Goal: Information Seeking & Learning: Learn about a topic

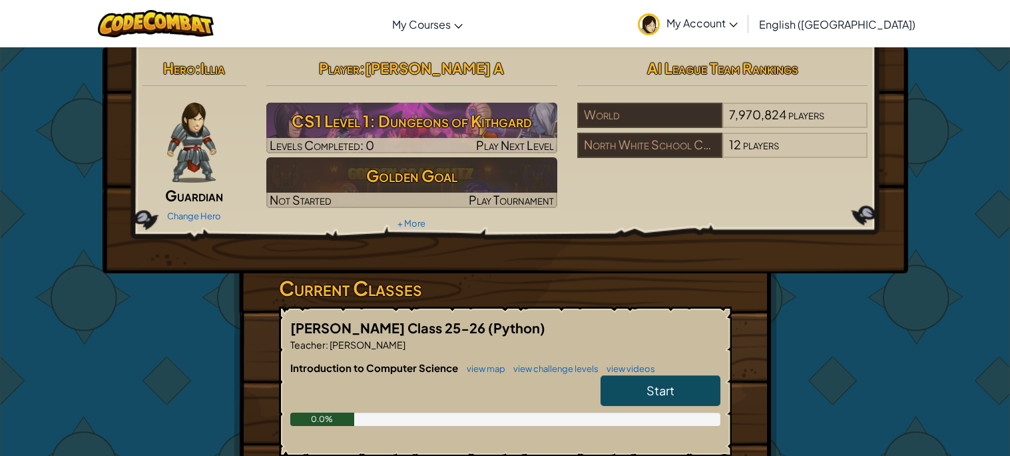
click at [629, 376] on link "Start" at bounding box center [661, 390] width 120 height 31
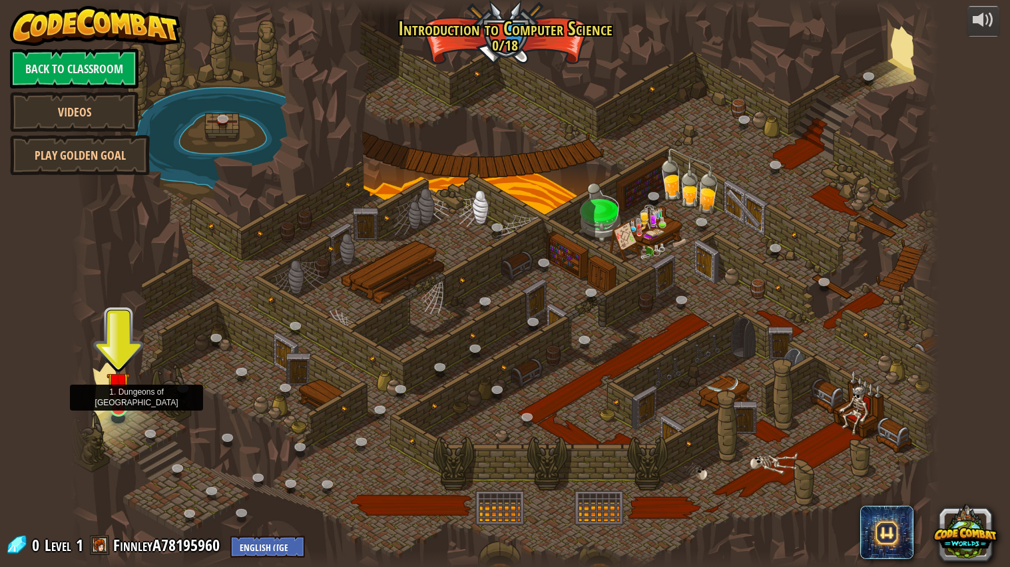
click at [128, 379] on img at bounding box center [118, 384] width 23 height 52
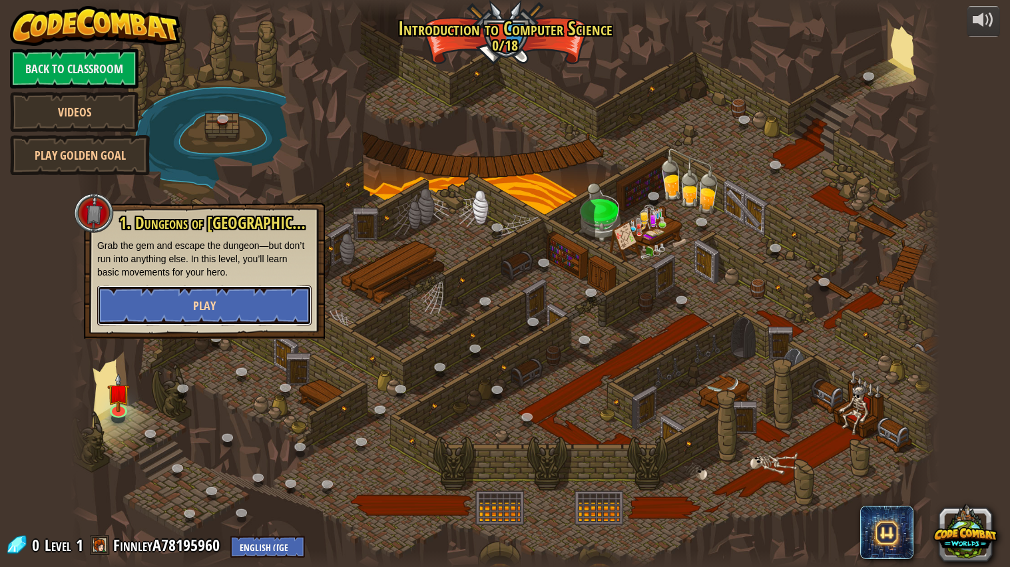
click at [220, 307] on button "Play" at bounding box center [204, 306] width 214 height 40
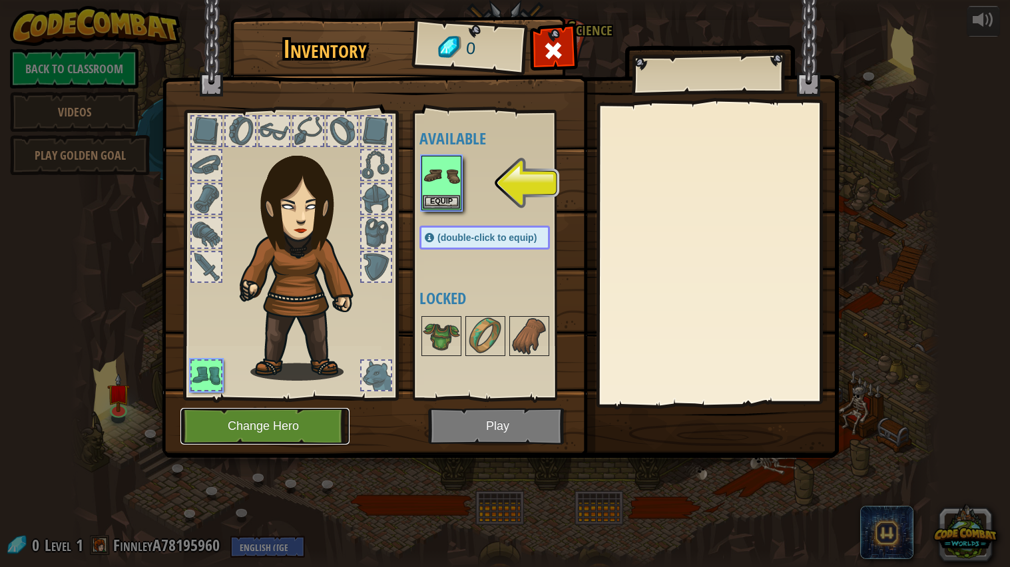
click at [252, 428] on button "Change Hero" at bounding box center [264, 426] width 169 height 37
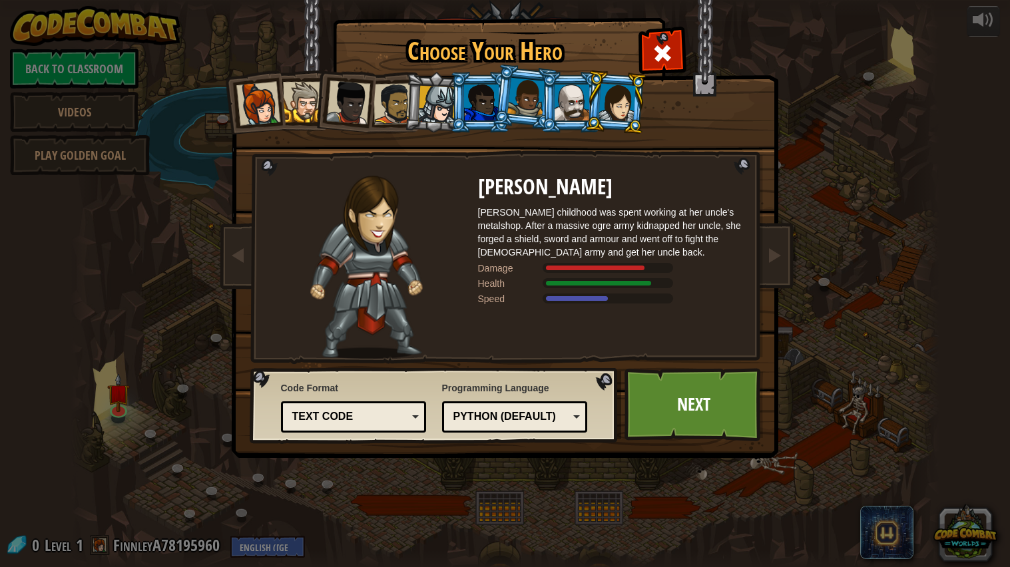
click at [266, 112] on div at bounding box center [258, 104] width 44 height 44
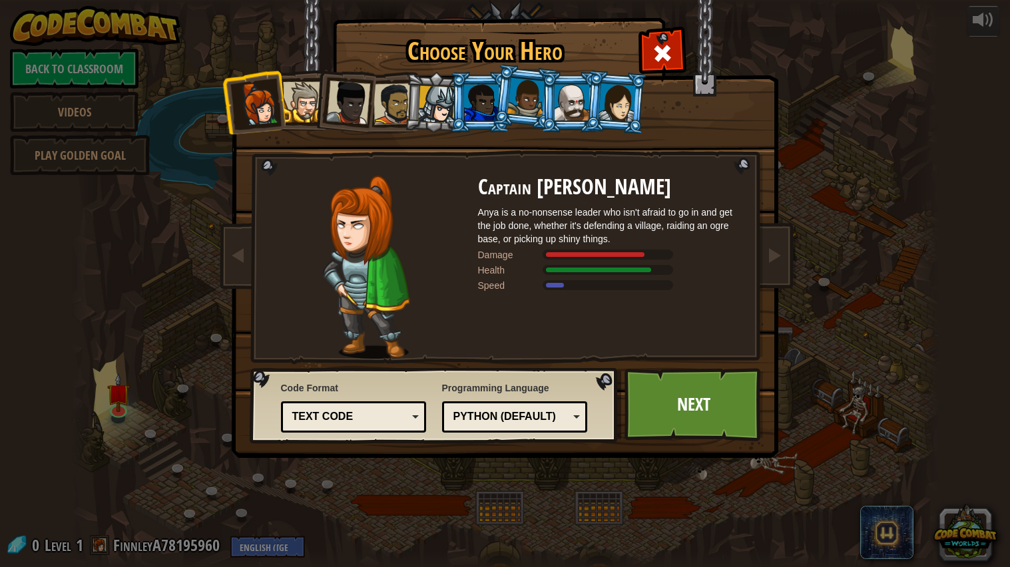
click at [317, 96] on li at bounding box center [344, 99] width 65 height 65
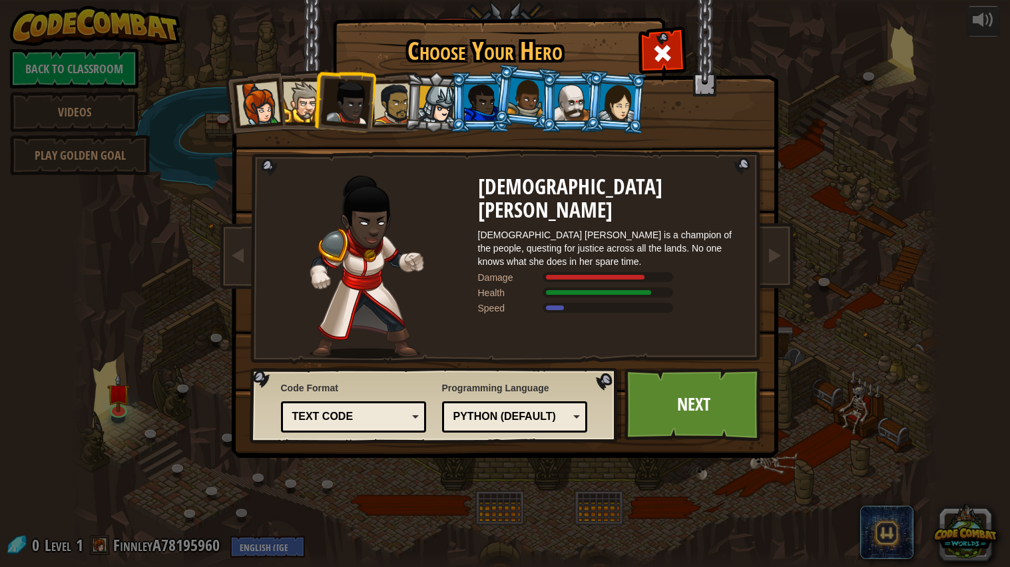
click at [402, 105] on div at bounding box center [393, 103] width 41 height 41
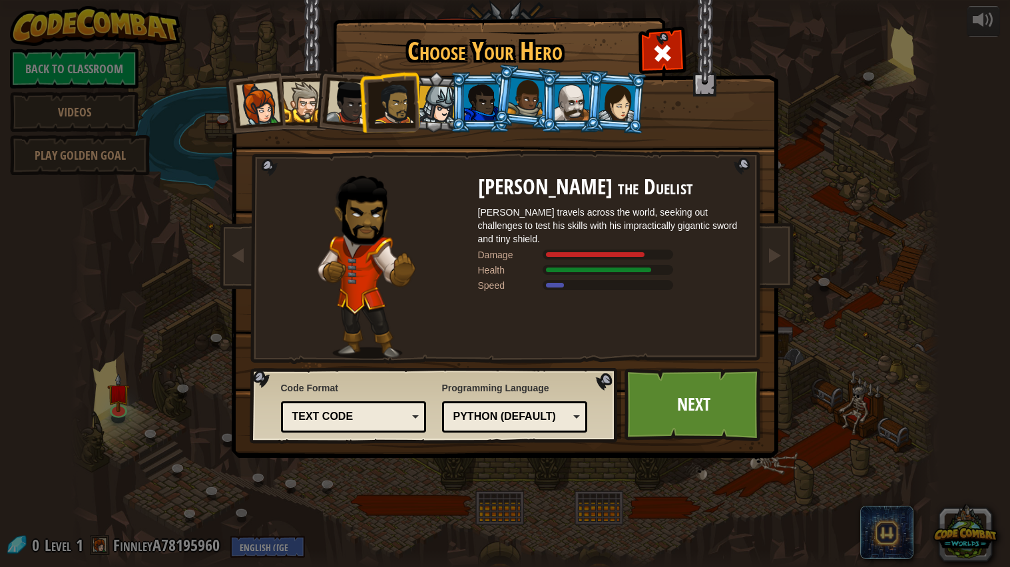
click at [502, 21] on img at bounding box center [508, 219] width 577 height 477
click at [523, 81] on div at bounding box center [526, 97] width 38 height 39
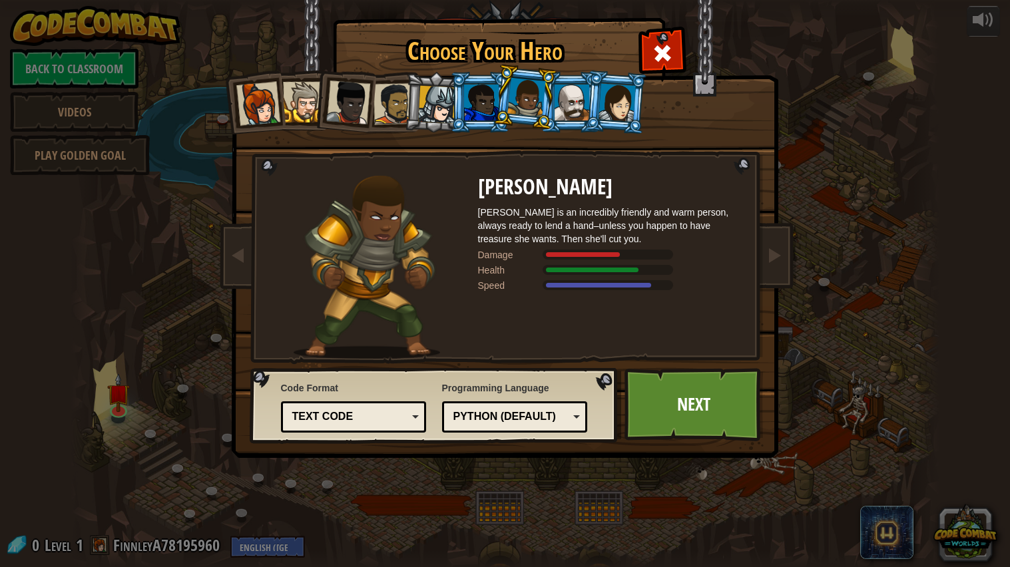
click at [581, 105] on div at bounding box center [572, 103] width 35 height 36
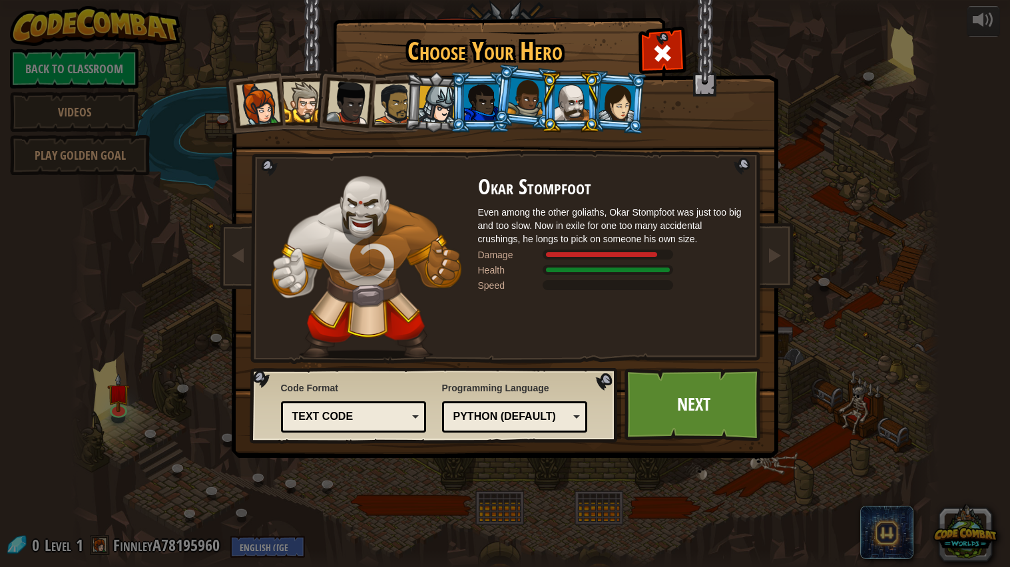
click at [631, 113] on div at bounding box center [617, 102] width 37 height 38
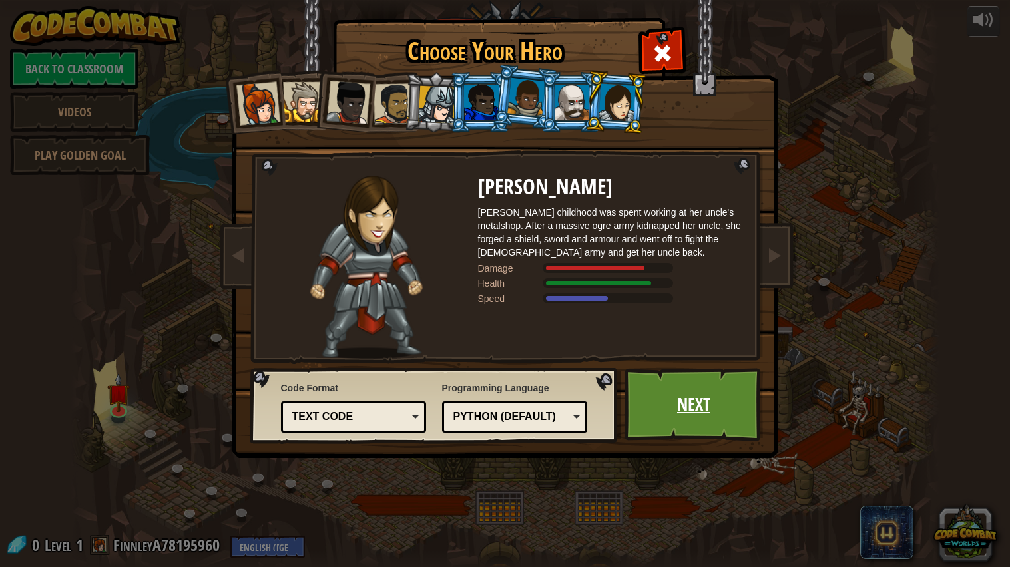
click at [668, 426] on link "Next" at bounding box center [694, 404] width 139 height 73
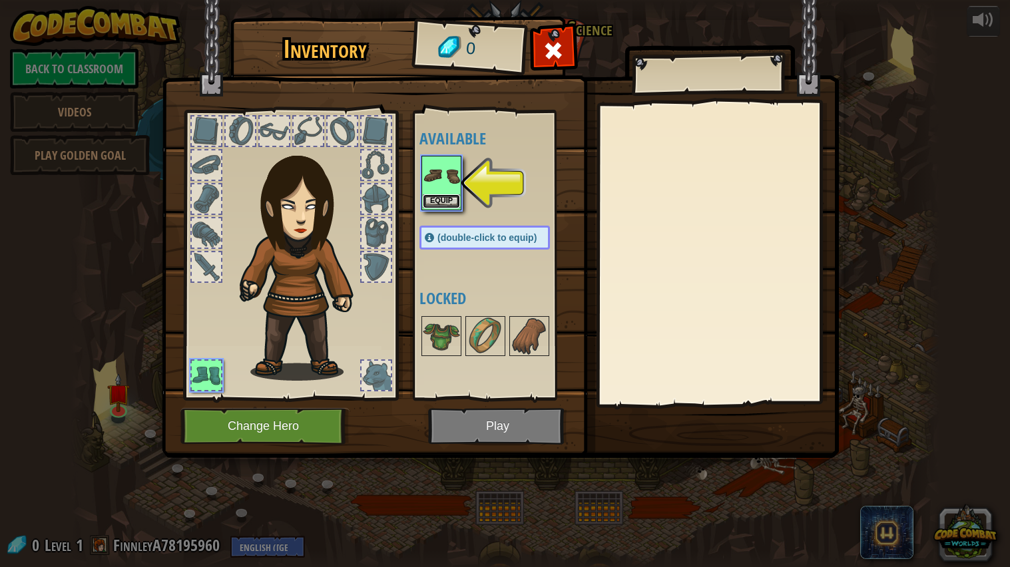
click at [436, 203] on button "Equip" at bounding box center [441, 201] width 37 height 14
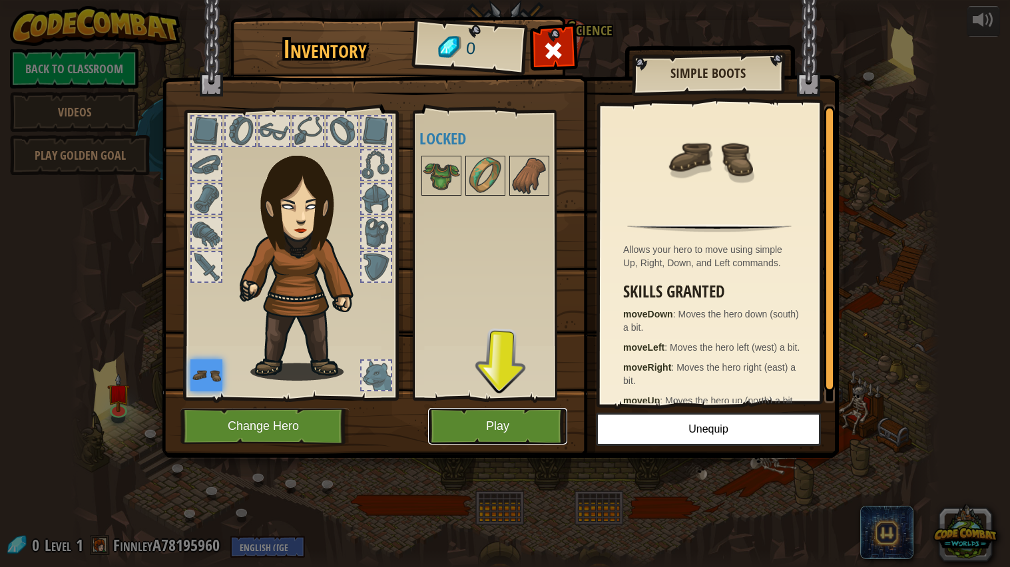
click at [489, 436] on button "Play" at bounding box center [497, 426] width 139 height 37
